Goal: Information Seeking & Learning: Learn about a topic

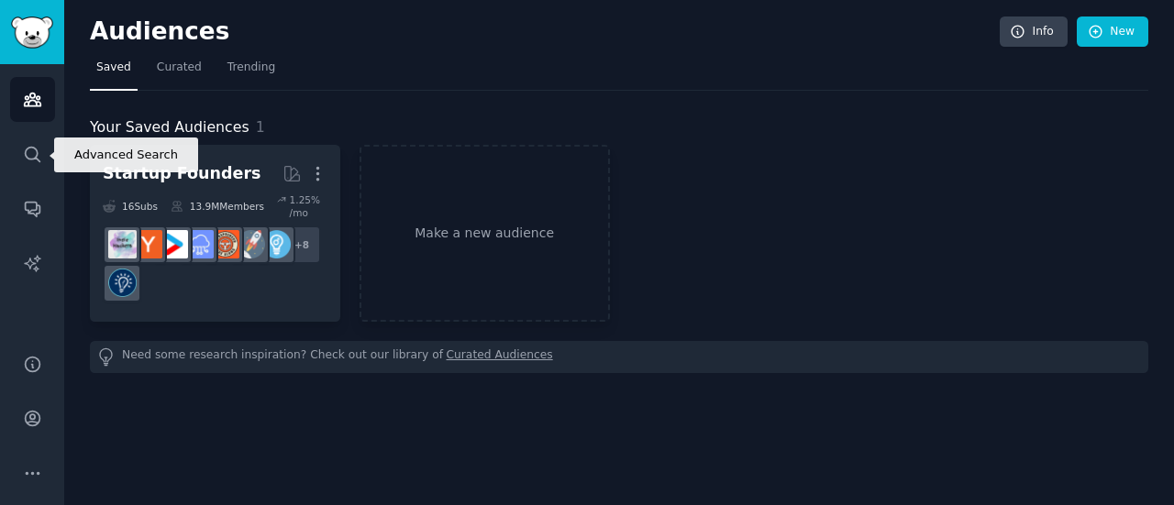
click at [28, 147] on icon "Sidebar" at bounding box center [32, 154] width 15 height 15
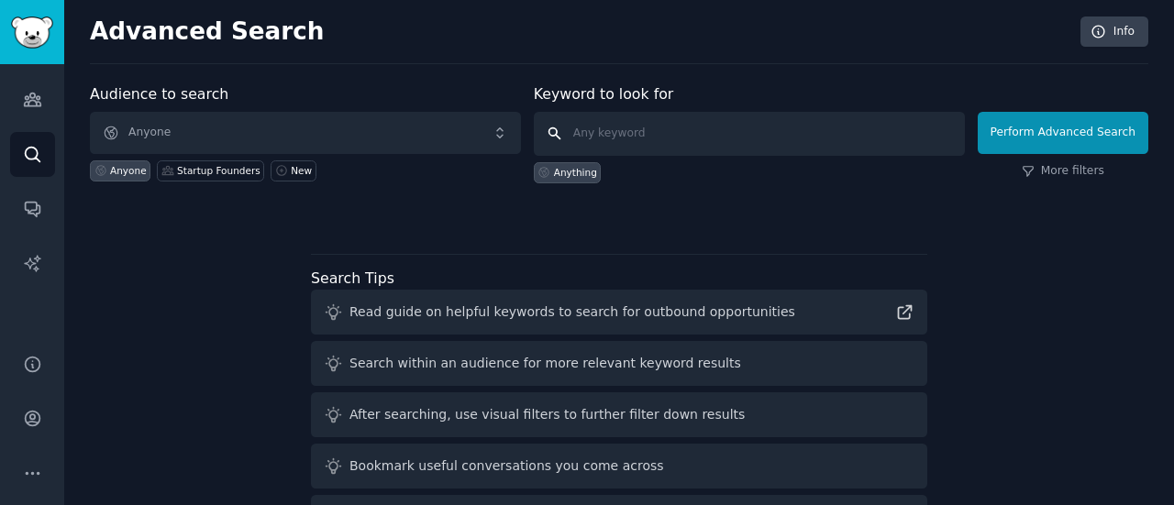
click at [600, 146] on input "text" at bounding box center [749, 134] width 431 height 44
type input "reddit marketting"
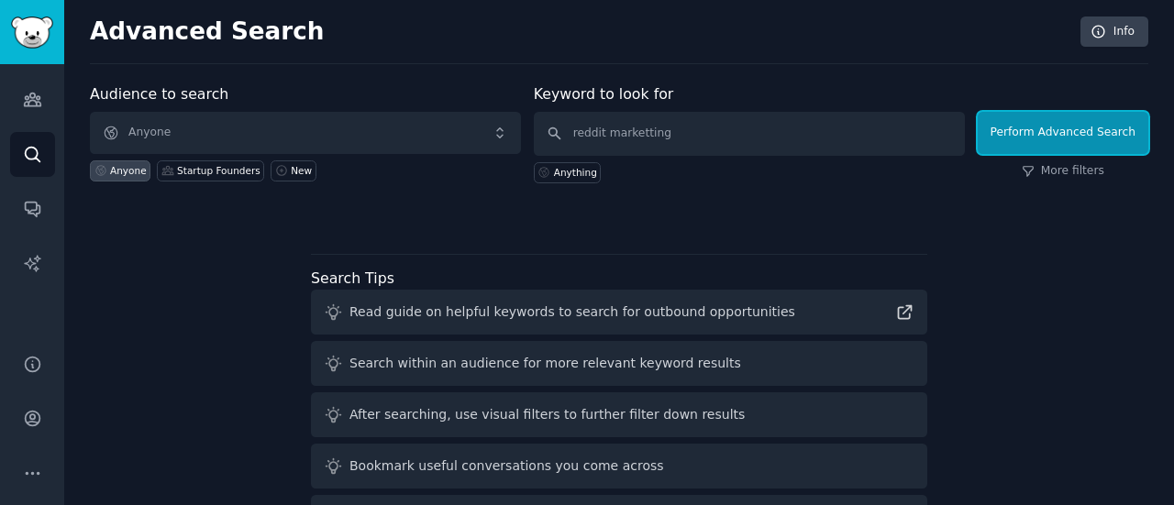
click at [1097, 123] on button "Perform Advanced Search" at bounding box center [1062, 133] width 171 height 42
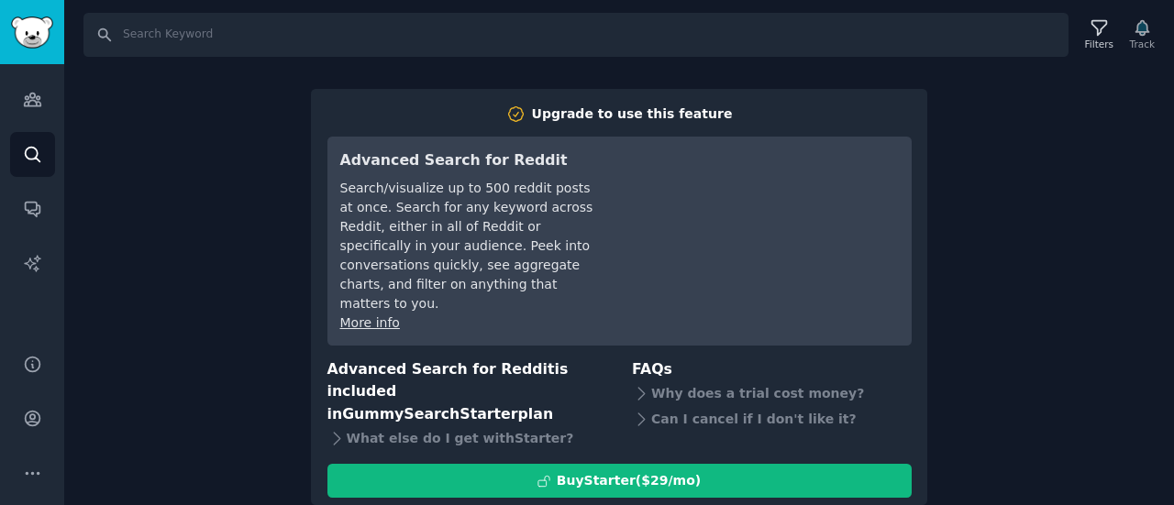
click at [978, 228] on div "Search Filters Track Upgrade to use this feature Advanced Search for Reddit Sea…" at bounding box center [618, 252] width 1109 height 505
click at [936, 234] on div "Search Filters Track Upgrade to use this feature Advanced Search for Reddit Sea…" at bounding box center [618, 252] width 1109 height 505
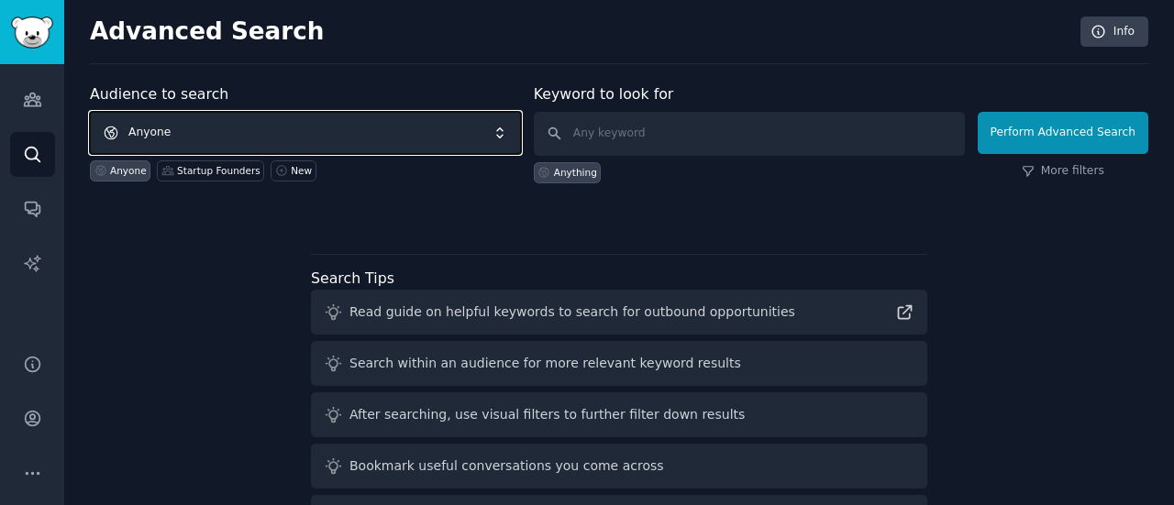
click at [348, 138] on span "Anyone" at bounding box center [305, 133] width 431 height 42
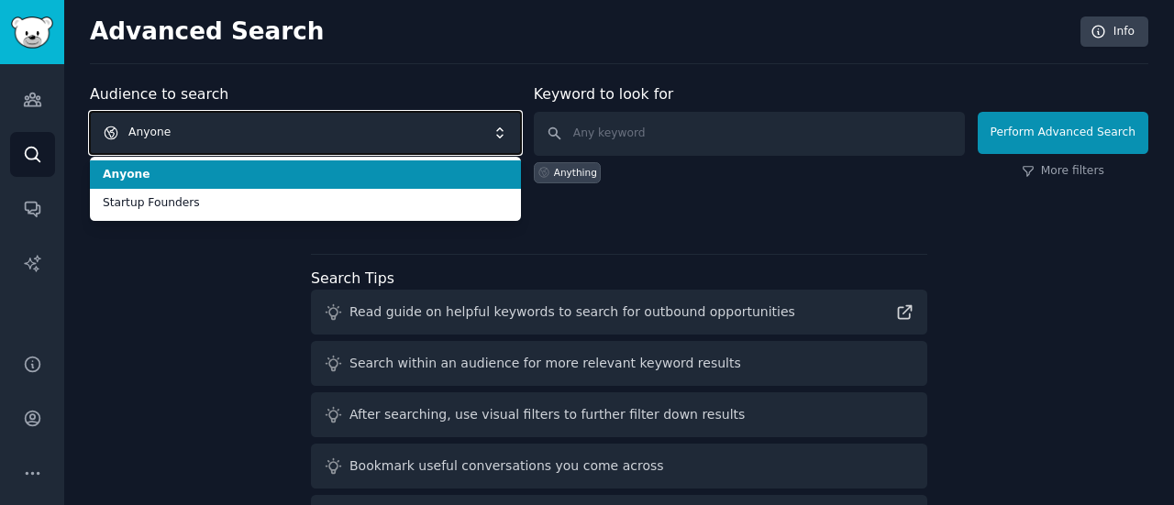
click at [326, 136] on span "Anyone" at bounding box center [305, 133] width 431 height 42
